Goal: Information Seeking & Learning: Learn about a topic

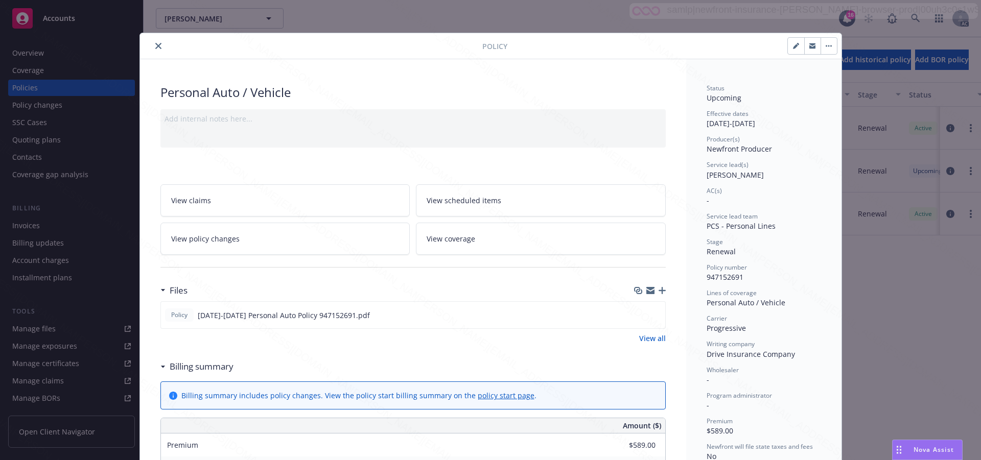
click at [155, 45] on icon "close" at bounding box center [158, 46] width 6 height 6
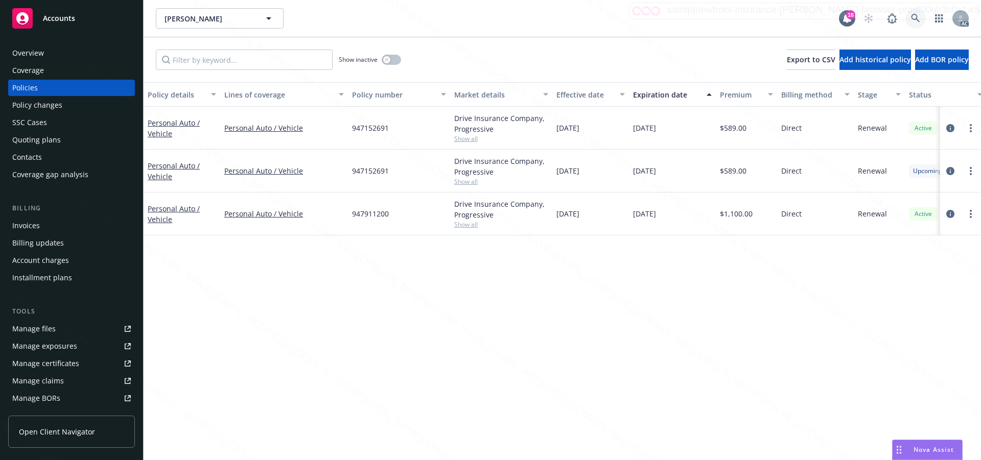
click at [919, 13] on link at bounding box center [915, 18] width 20 height 20
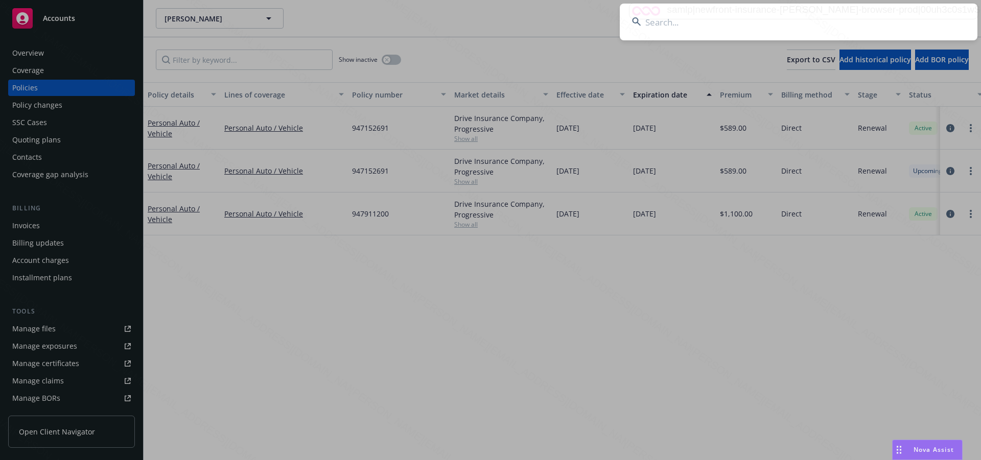
click at [666, 16] on input at bounding box center [799, 22] width 358 height 37
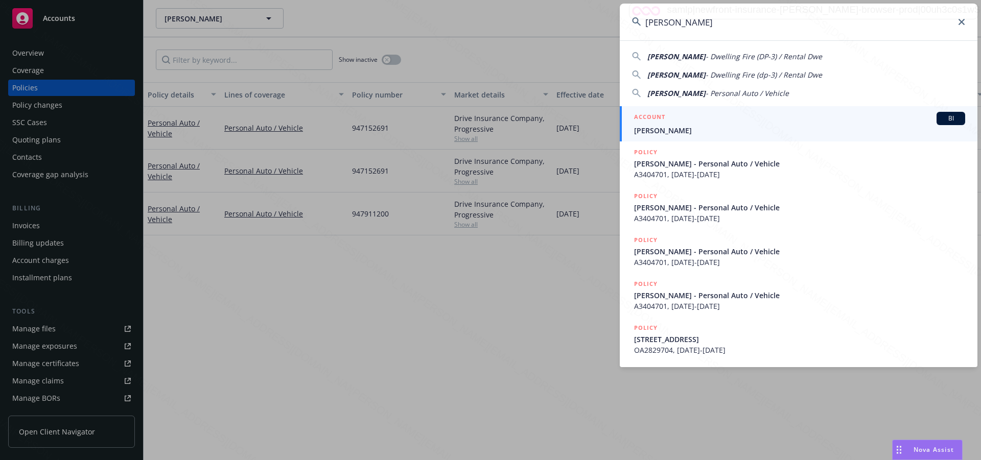
type input "[PERSON_NAME]"
click at [652, 132] on span "[PERSON_NAME]" at bounding box center [799, 130] width 331 height 11
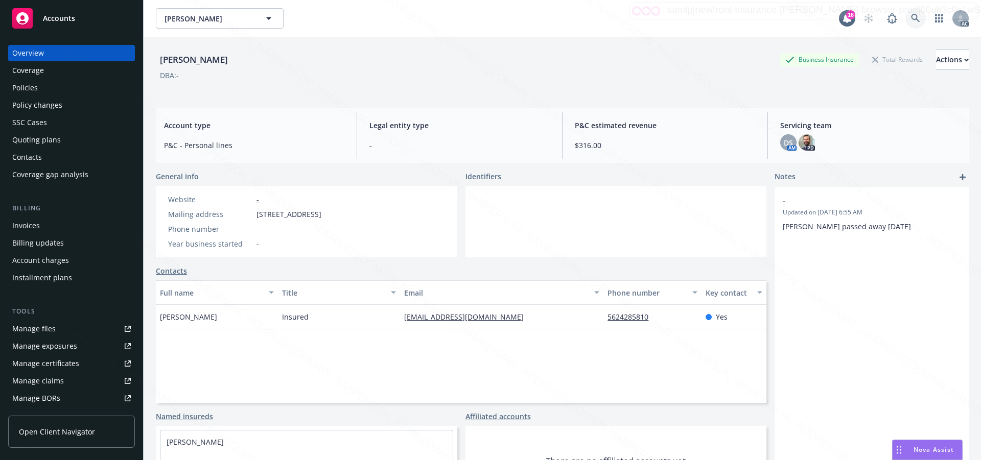
click at [911, 19] on icon at bounding box center [915, 18] width 9 height 9
click at [38, 93] on div "Policies" at bounding box center [71, 88] width 119 height 16
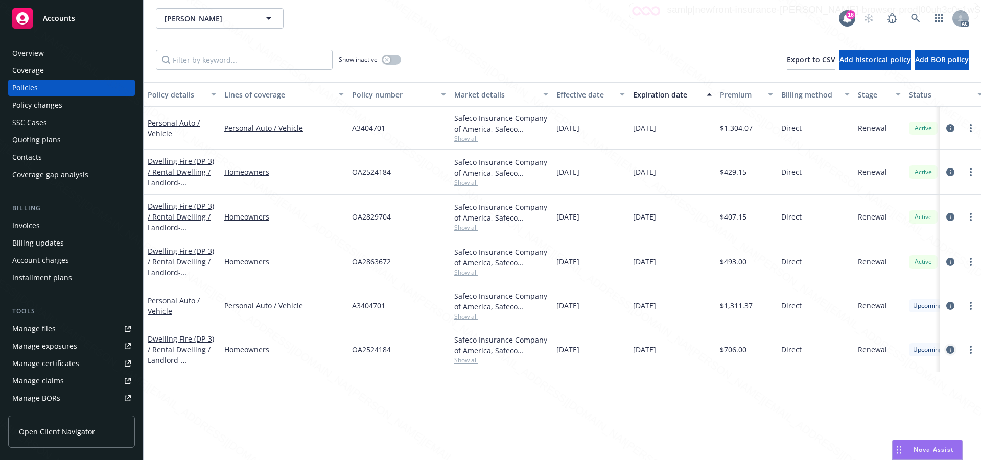
click at [951, 350] on icon "circleInformation" at bounding box center [950, 350] width 8 height 8
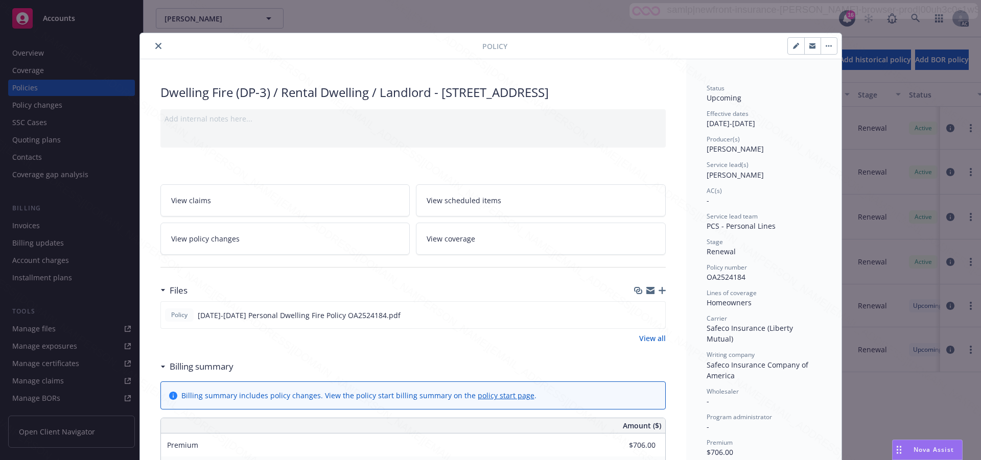
click at [773, 387] on div "Wholesaler -" at bounding box center [764, 396] width 114 height 19
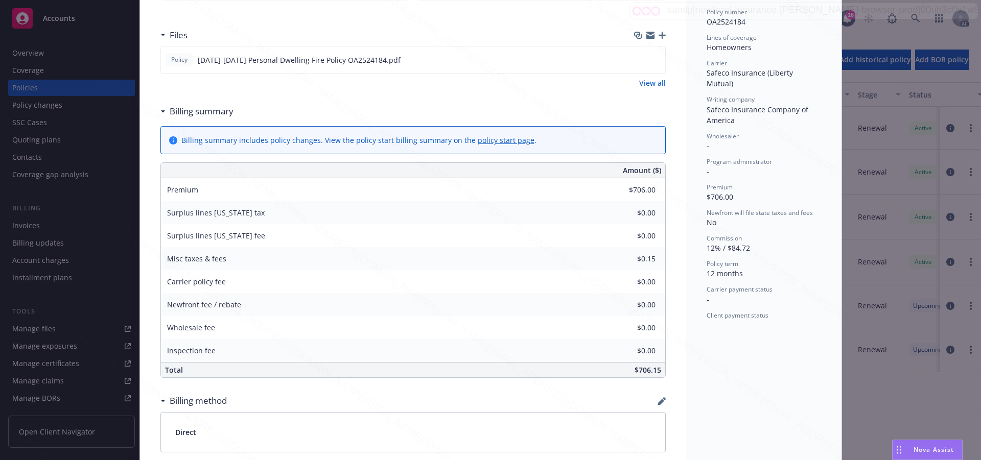
scroll to position [307, 0]
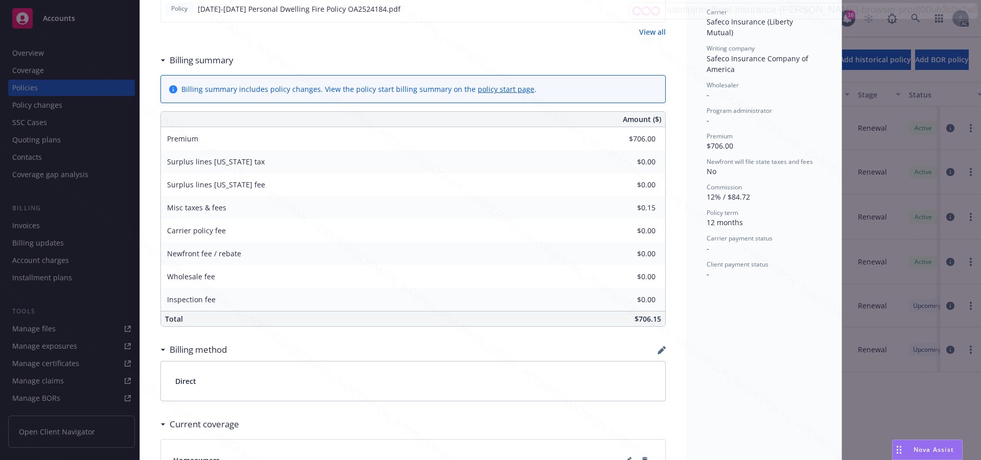
click at [776, 321] on div "Status Upcoming Effective dates [DATE] - [DATE] Producer(s) [PERSON_NAME] Servi…" at bounding box center [763, 190] width 155 height 875
click at [756, 326] on div "Status Upcoming Effective dates [DATE] - [DATE] Producer(s) [PERSON_NAME] Servi…" at bounding box center [763, 190] width 155 height 875
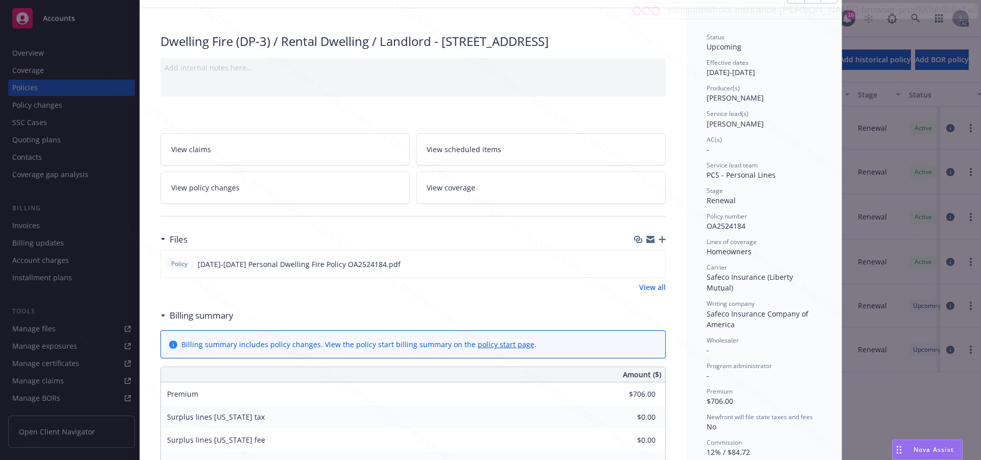
scroll to position [0, 0]
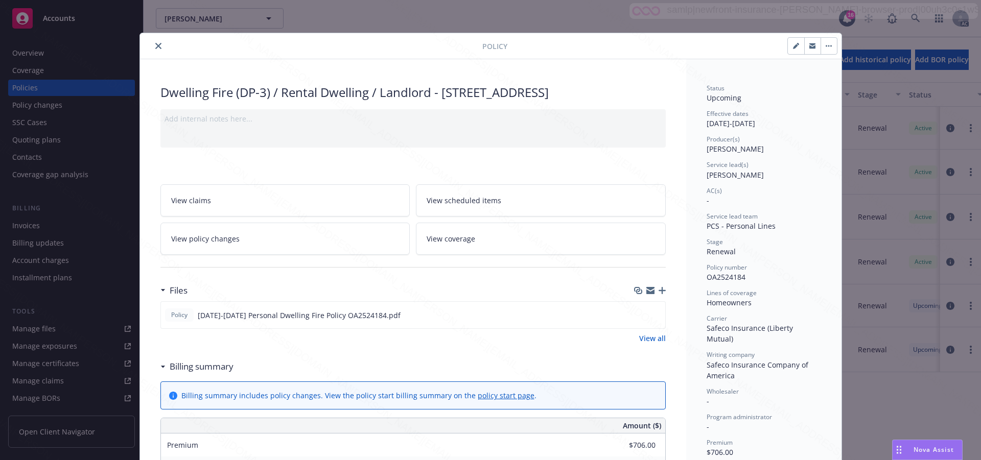
click at [451, 206] on span "View scheduled items" at bounding box center [464, 200] width 75 height 11
click at [450, 244] on span "View coverage" at bounding box center [451, 239] width 49 height 11
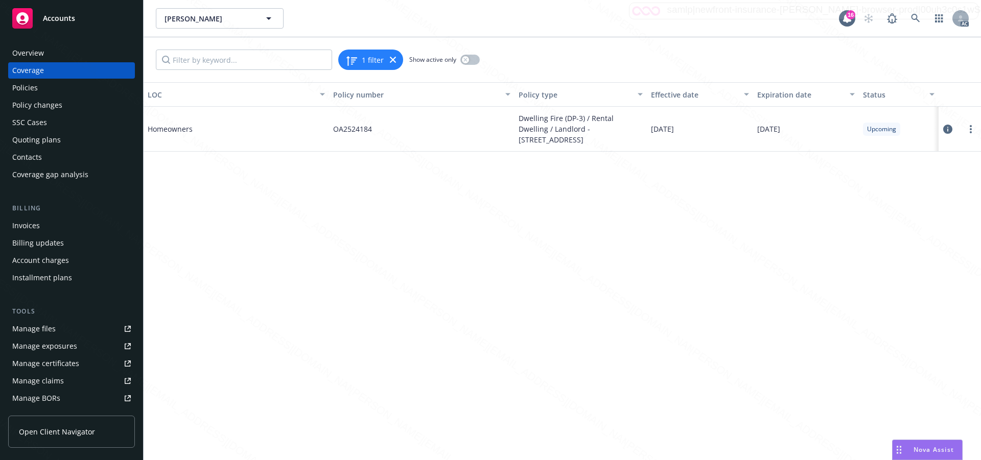
click at [949, 127] on icon at bounding box center [947, 129] width 9 height 9
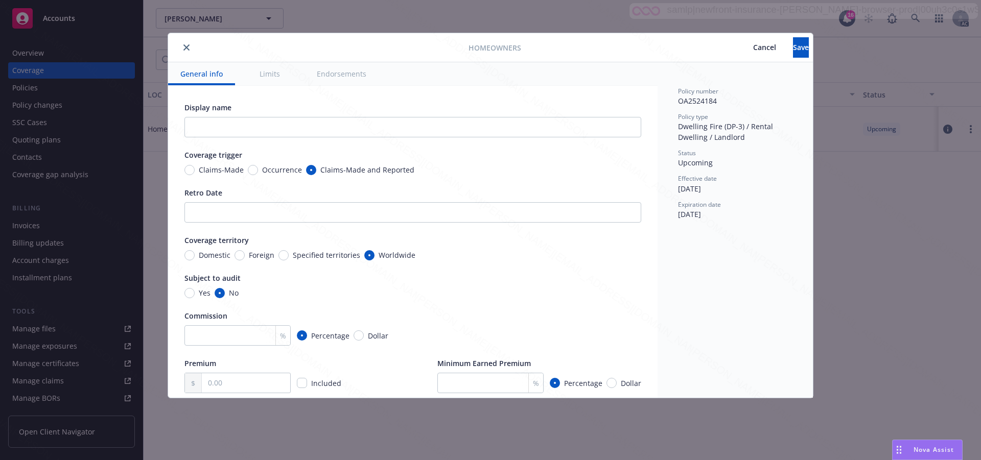
click at [710, 283] on div "Policy number OA2524184 Policy type Dwelling Fire (DP-3) / Rental Dwelling / La…" at bounding box center [735, 230] width 155 height 336
click at [338, 78] on button "Endorsements" at bounding box center [342, 73] width 74 height 23
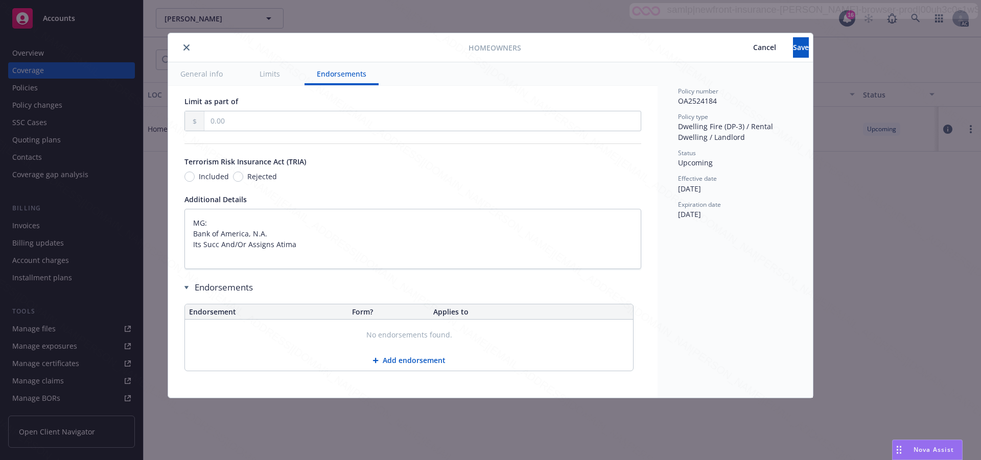
type textarea "x"
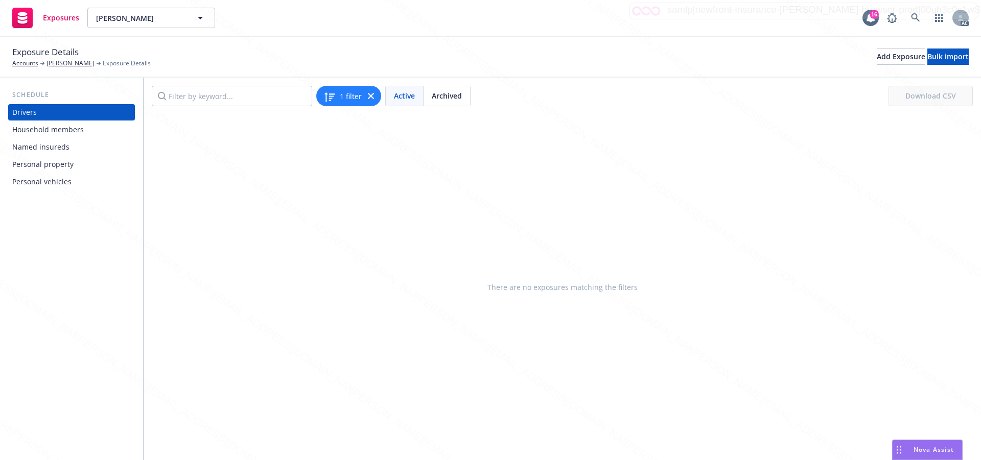
click at [45, 165] on div "Personal property" at bounding box center [42, 164] width 61 height 16
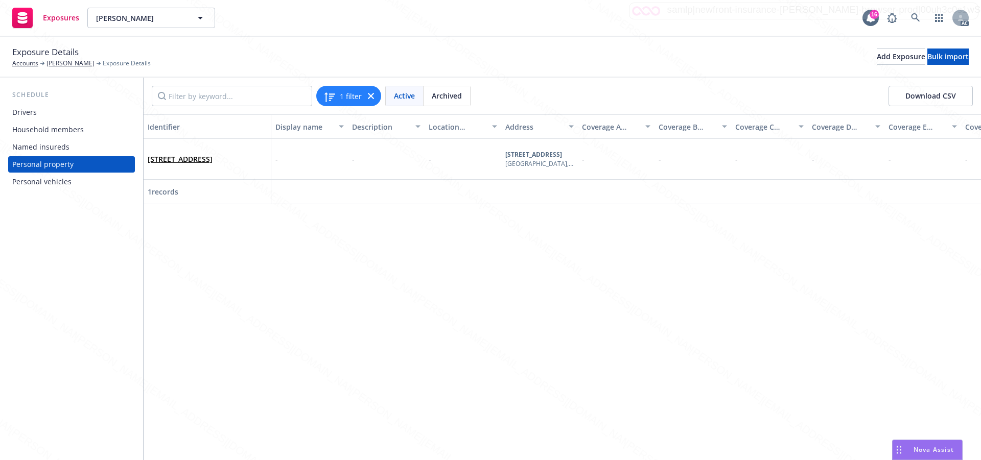
click at [391, 307] on div "Identifier Display name Description Location number Address Coverage A (Buildin…" at bounding box center [562, 287] width 837 height 346
click at [373, 271] on div "Identifier Display name Description Location number Address Coverage A (Buildin…" at bounding box center [562, 287] width 837 height 346
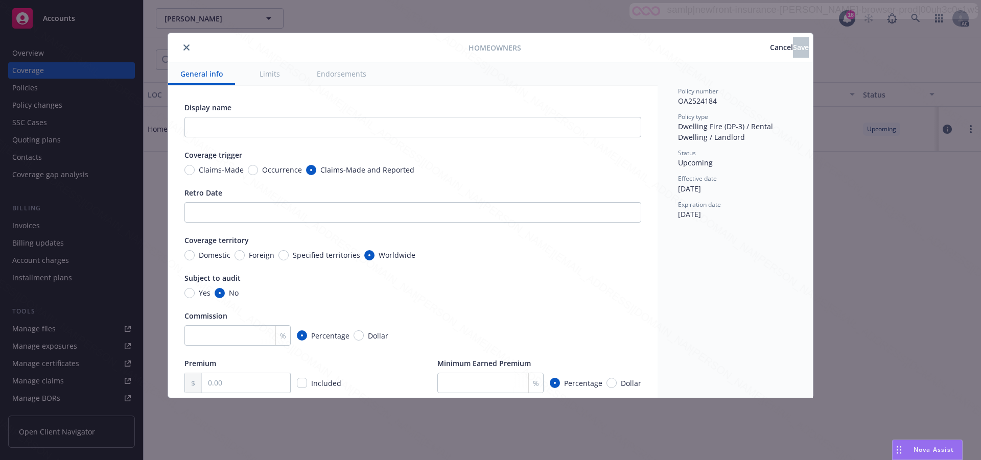
type textarea "x"
